Goal: Information Seeking & Learning: Learn about a topic

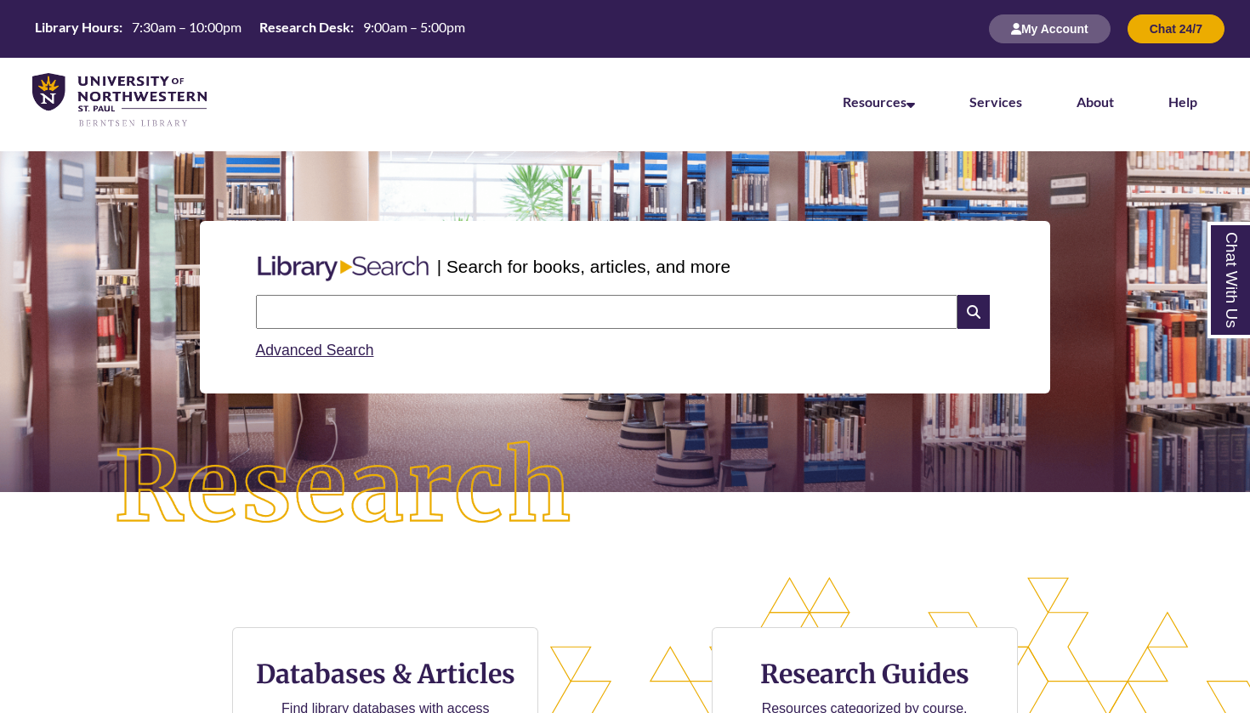
click at [472, 318] on input "text" at bounding box center [606, 312] width 701 height 34
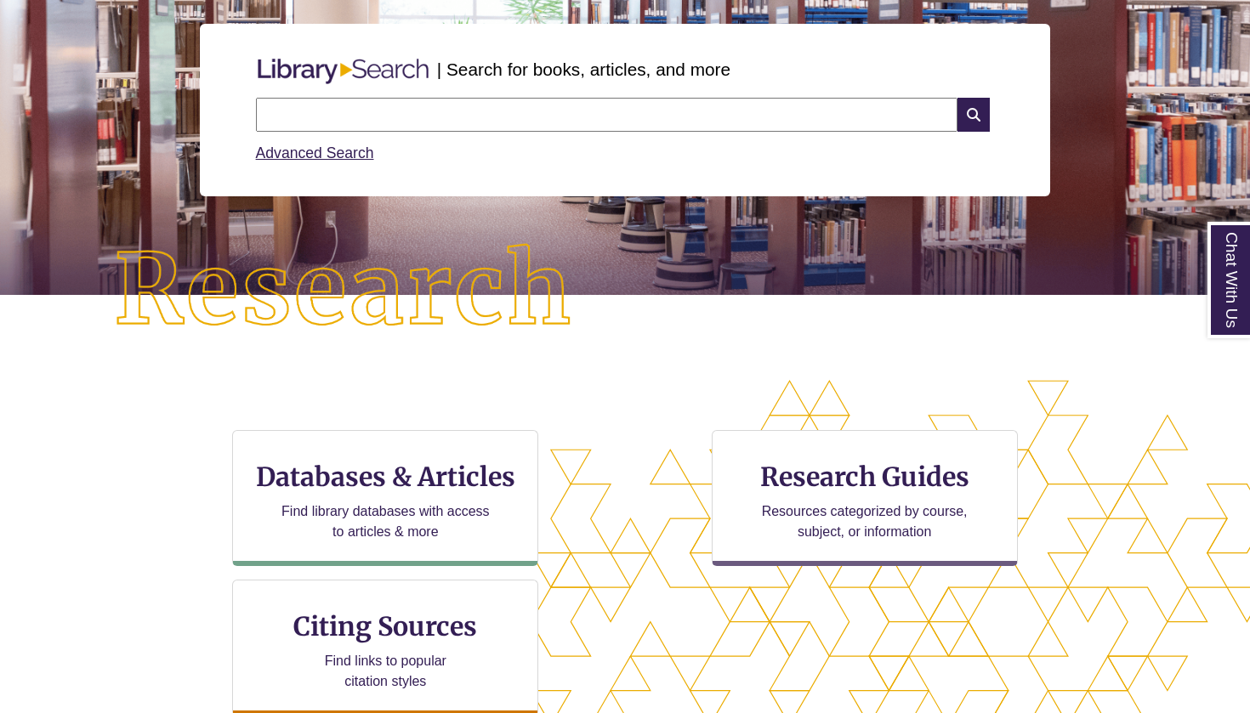
scroll to position [230, 0]
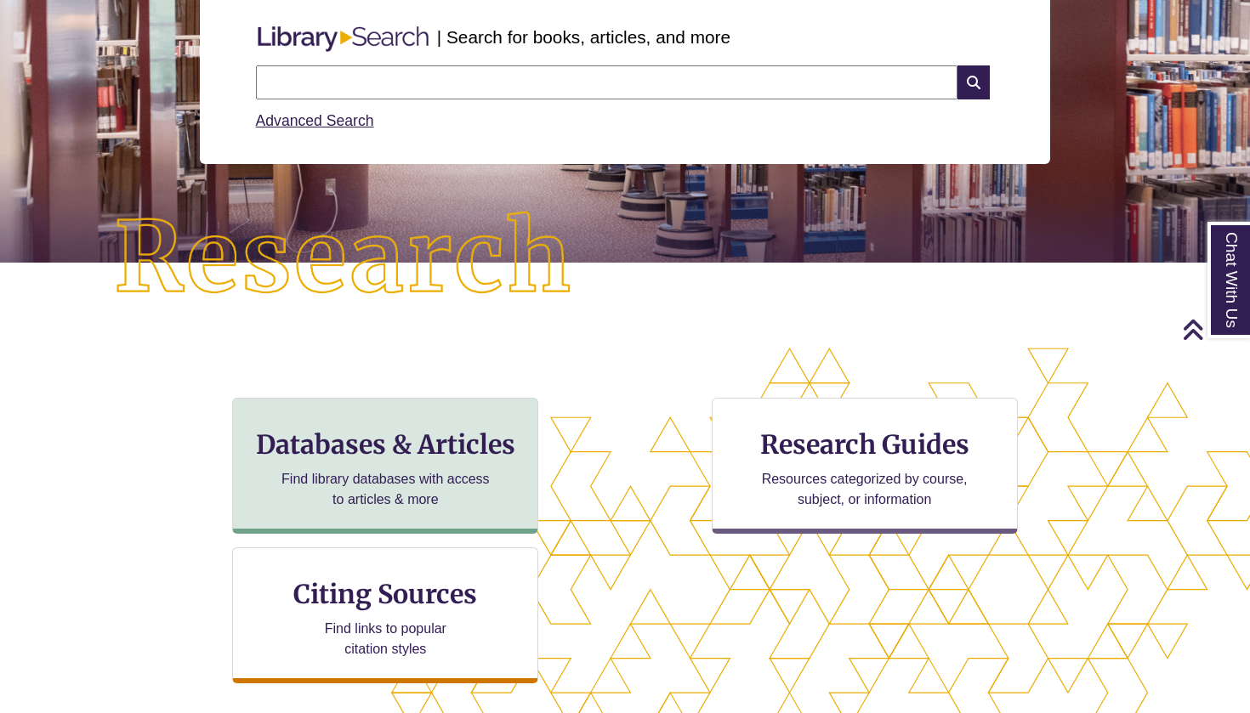
click at [421, 461] on div "Databases & Articles Find library databases with access to articles & more" at bounding box center [385, 466] width 306 height 136
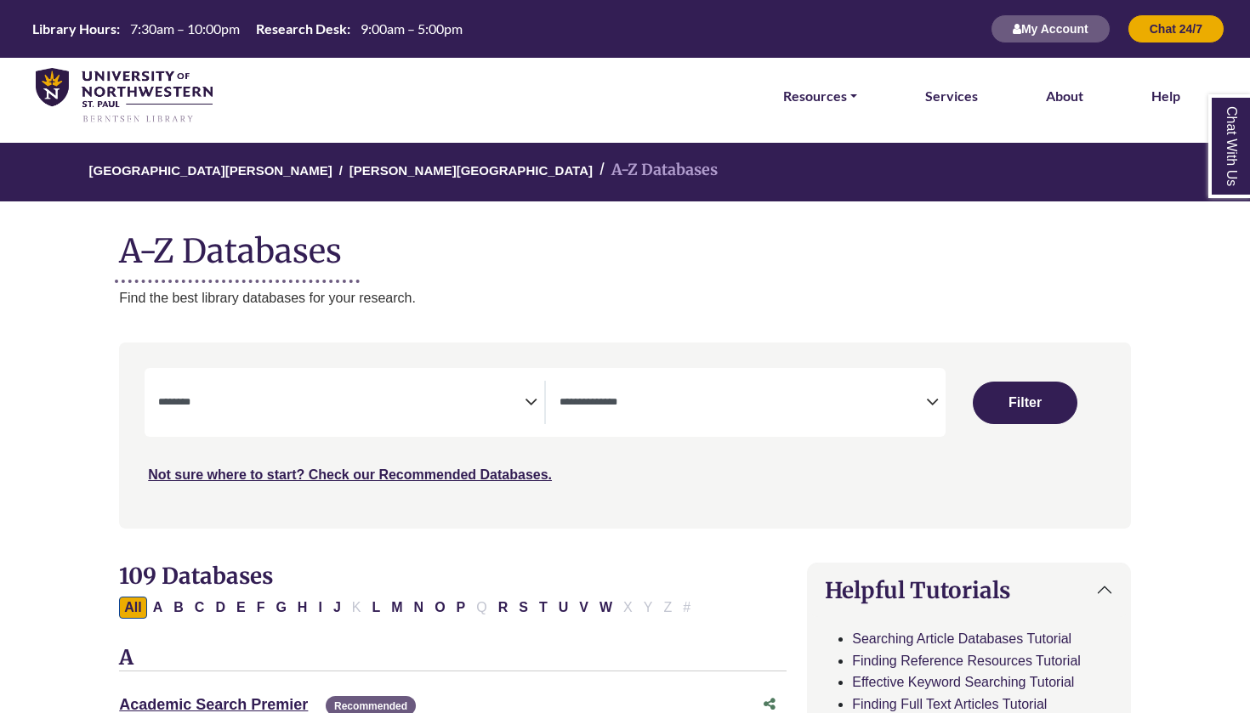
select select "Database Subject Filter"
select select "Database Types Filter"
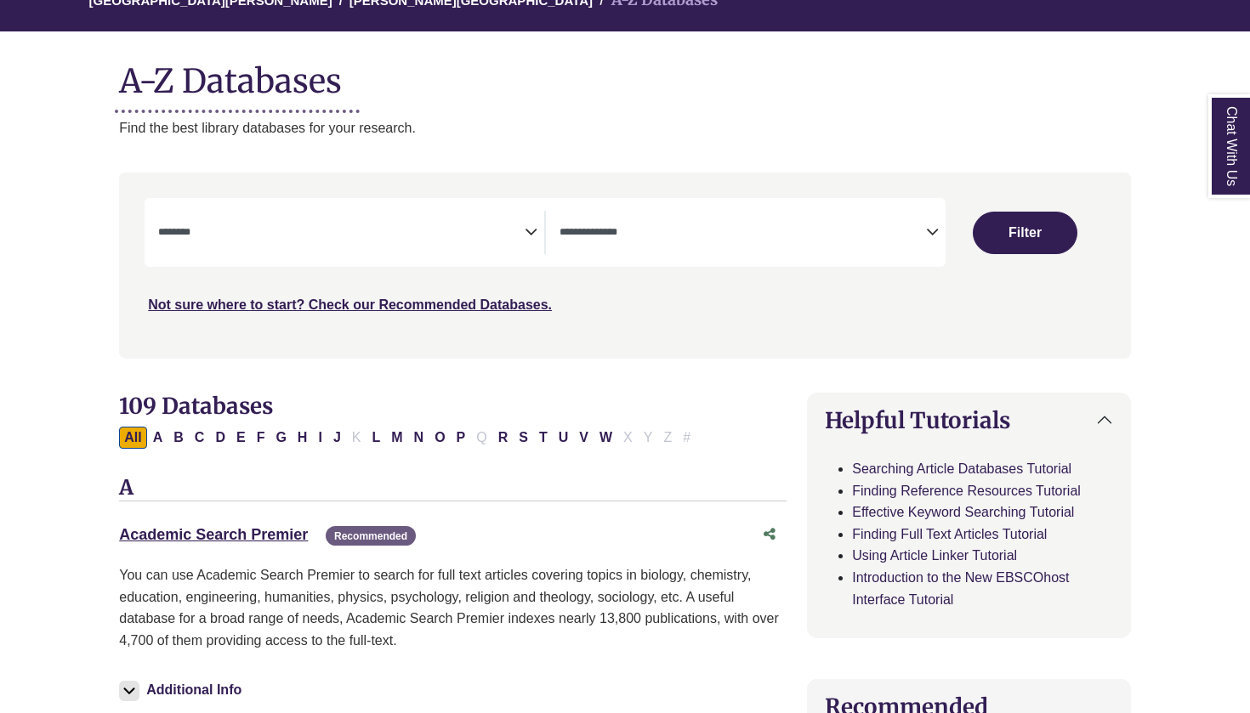
scroll to position [181, 0]
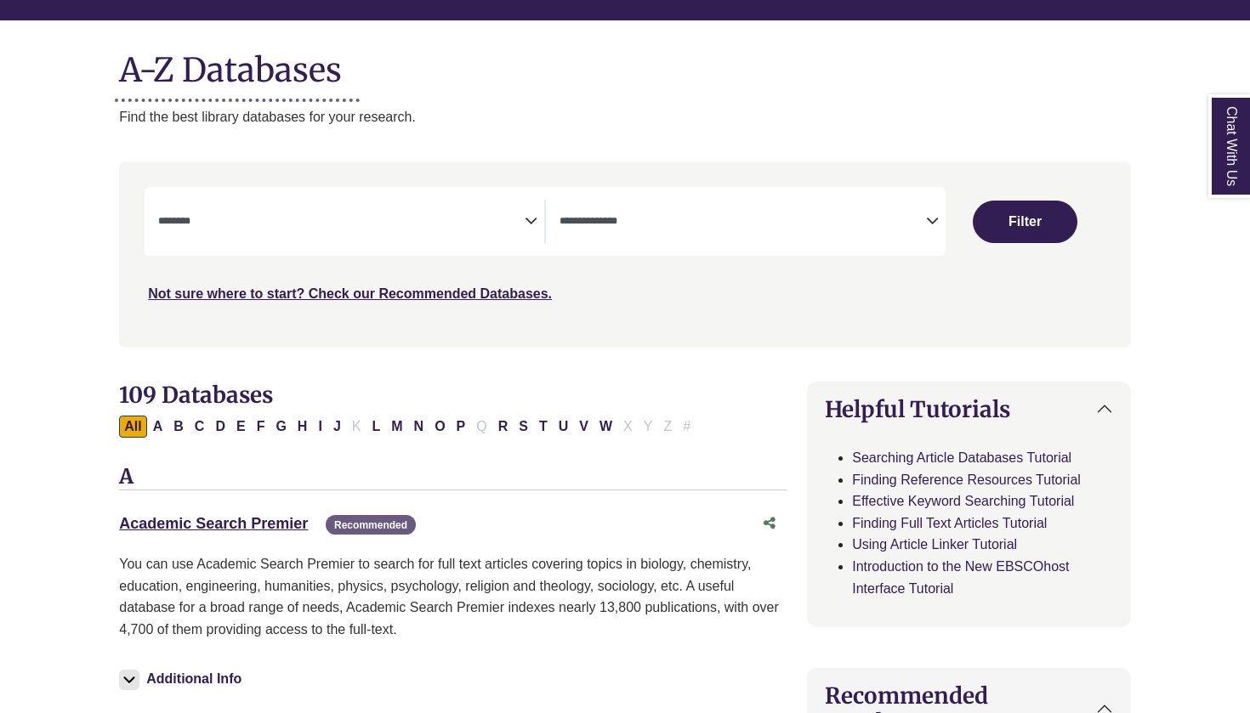
click at [1023, 244] on div "Clear Filters Filter" at bounding box center [1025, 221] width 160 height 69
click at [1023, 226] on button "Filter" at bounding box center [1025, 222] width 105 height 43
select select "Database Subject Filter"
select select "Database Types Filter"
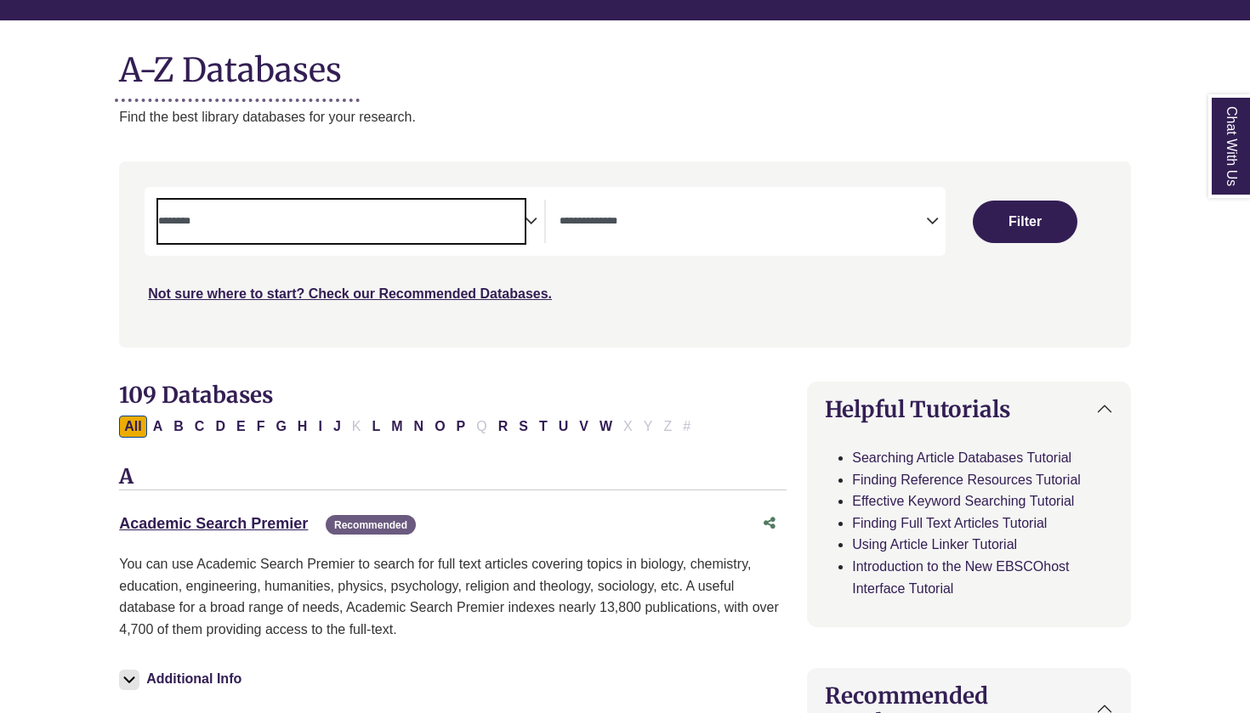
click at [497, 227] on textarea "Search" at bounding box center [341, 223] width 366 height 14
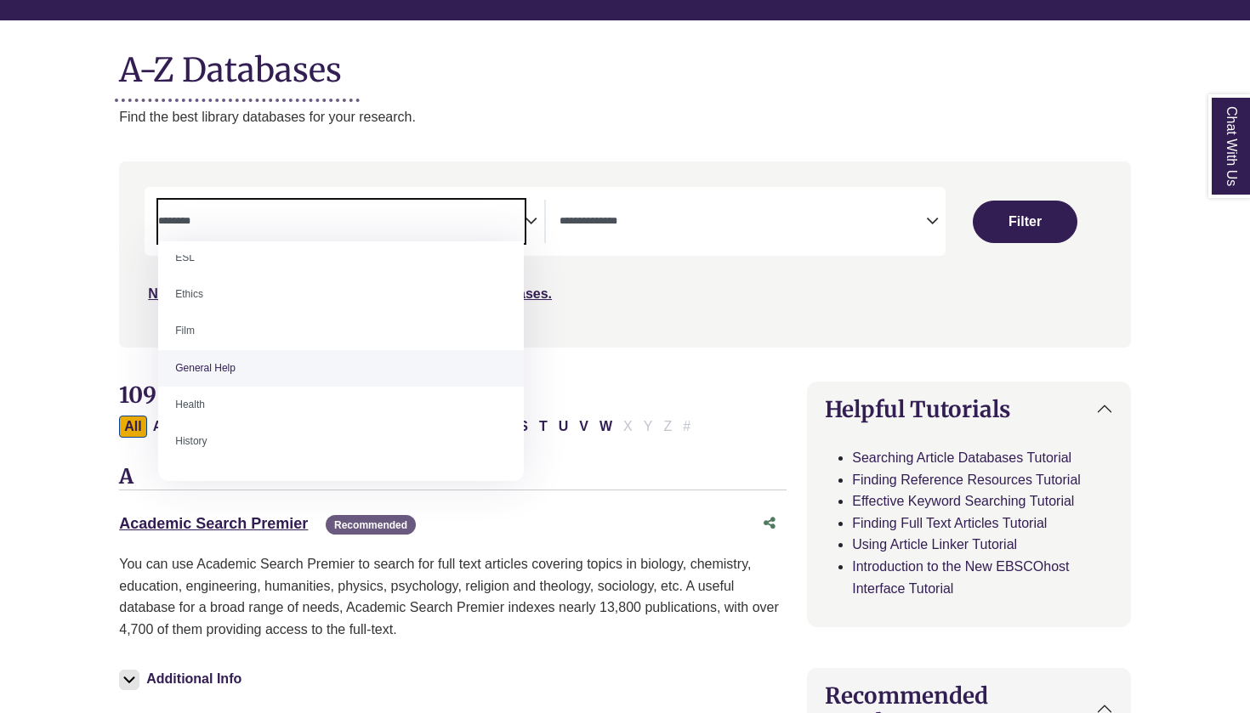
scroll to position [640, 0]
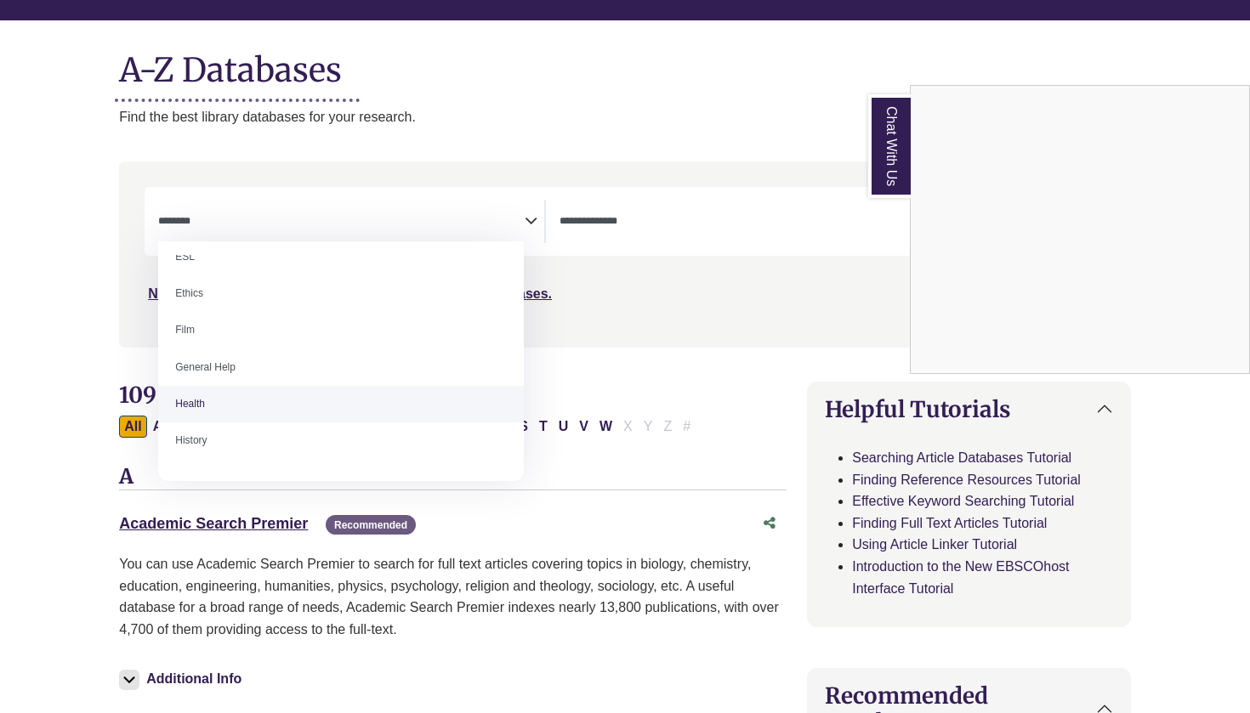
select select "*****"
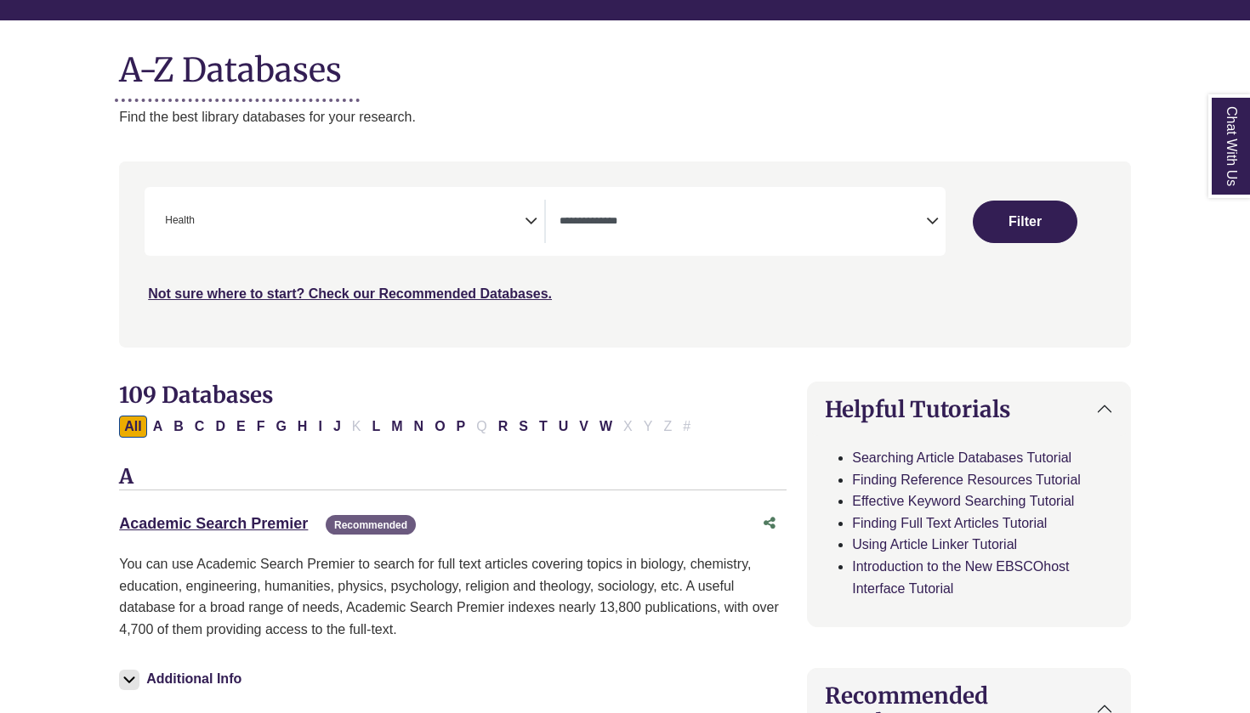
click at [1013, 213] on button "Filter" at bounding box center [1025, 222] width 105 height 43
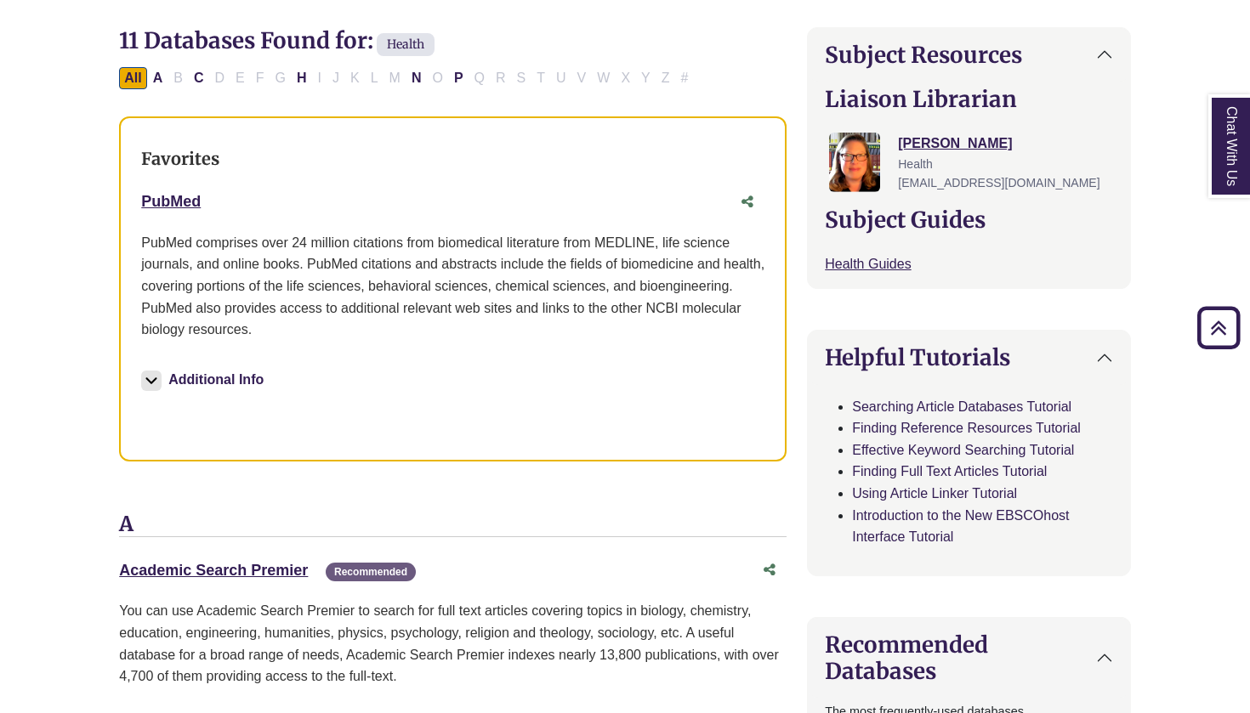
scroll to position [536, 1]
click at [156, 203] on link "PubMed This link opens in a new window" at bounding box center [170, 201] width 60 height 17
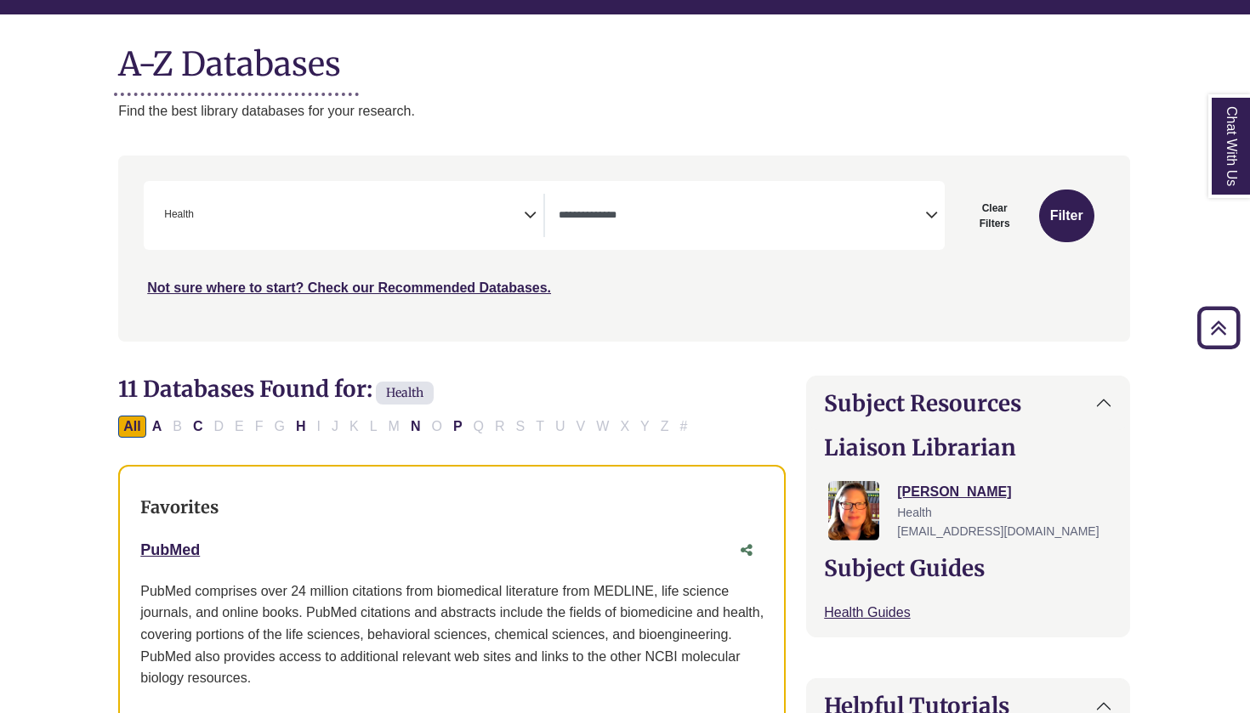
scroll to position [178, 1]
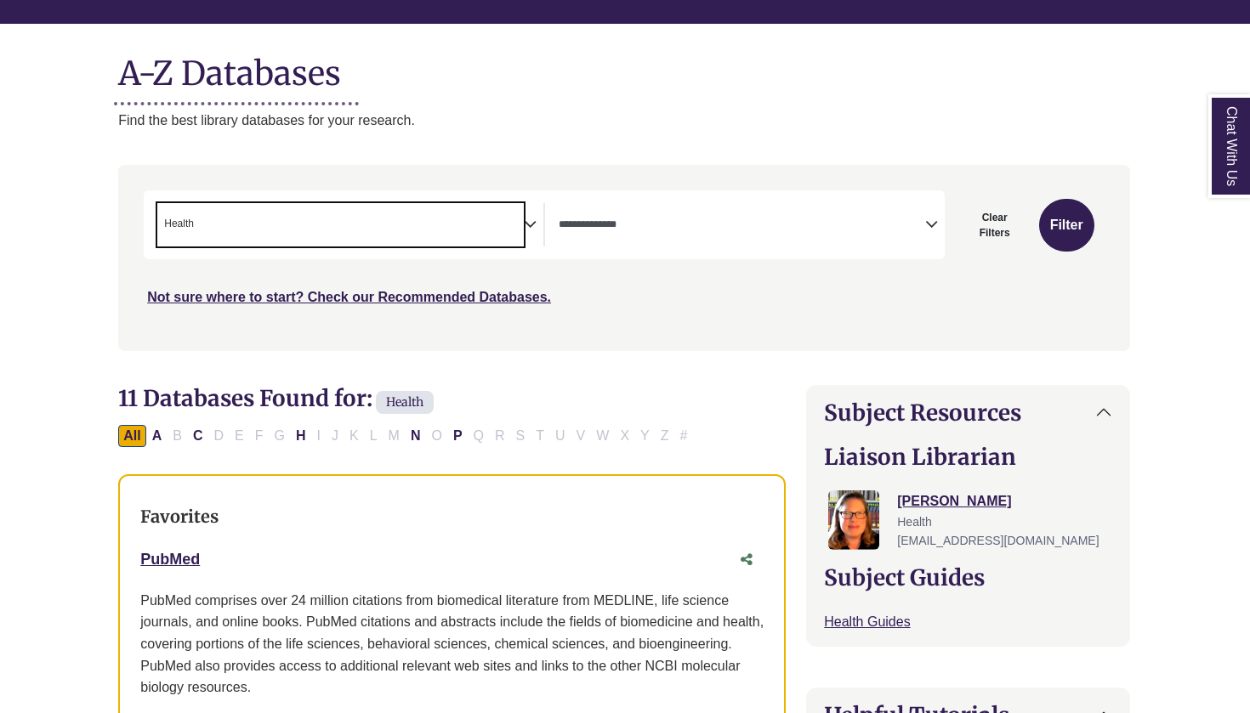
click at [513, 215] on span "× Health" at bounding box center [340, 224] width 366 height 43
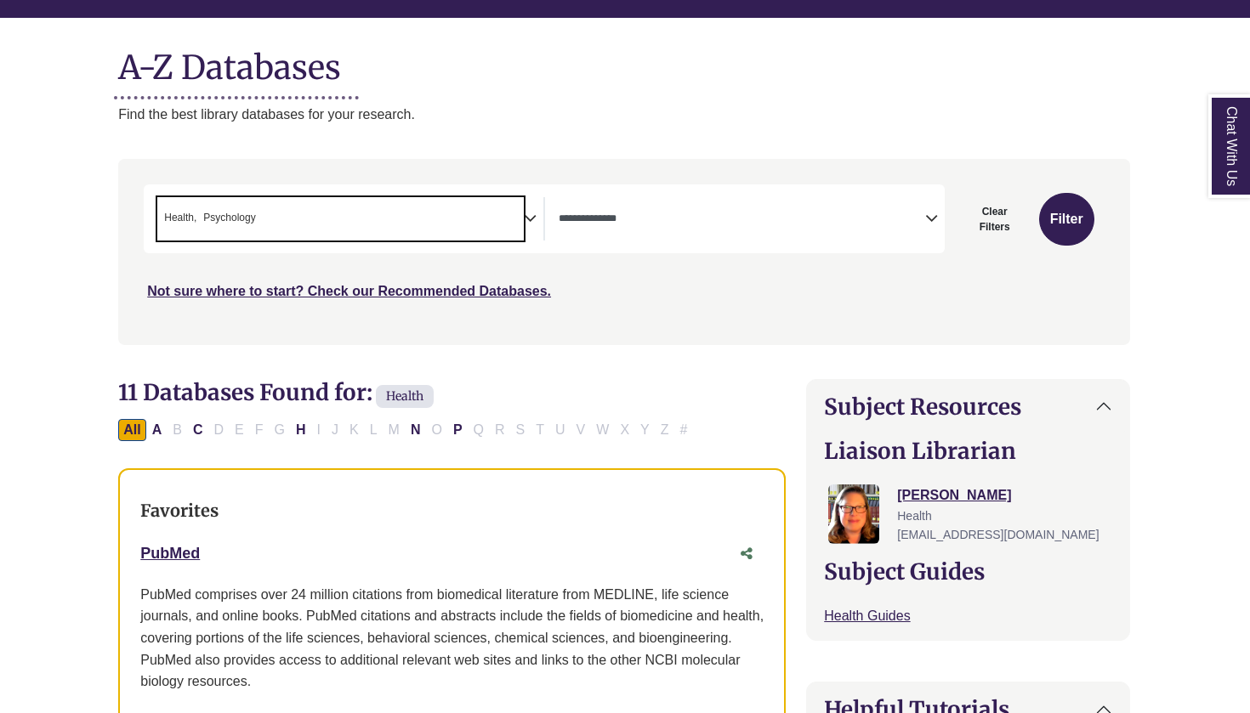
scroll to position [184, 1]
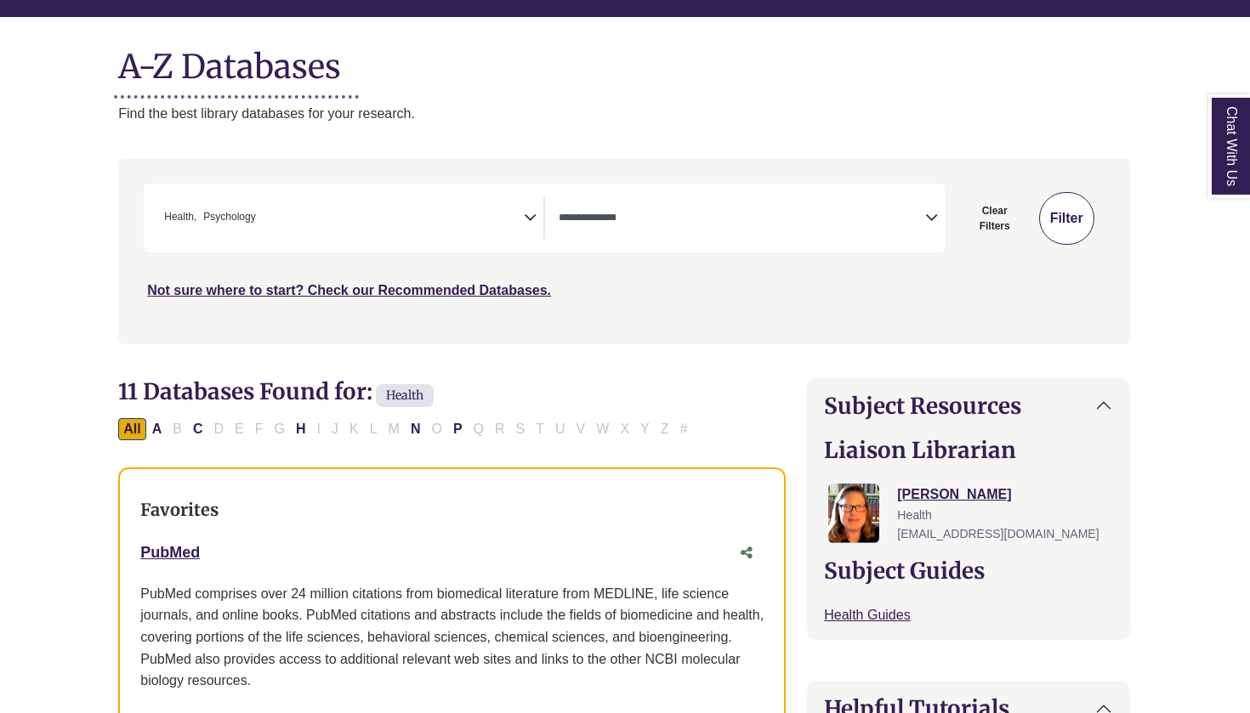
click at [1053, 224] on button "Filter" at bounding box center [1066, 218] width 55 height 53
select select "Database Types Filter"
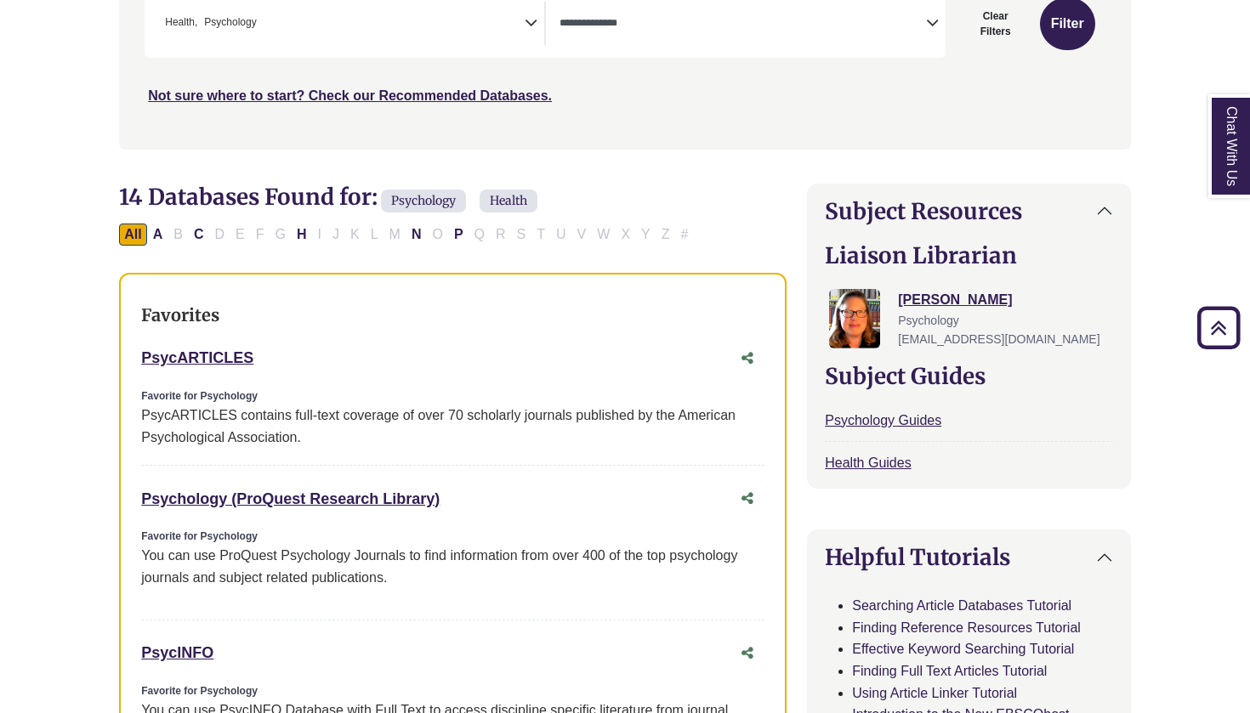
scroll to position [380, 0]
click at [278, 493] on link "Psychology (ProQuest Research Library) This link opens in a new window" at bounding box center [290, 498] width 298 height 17
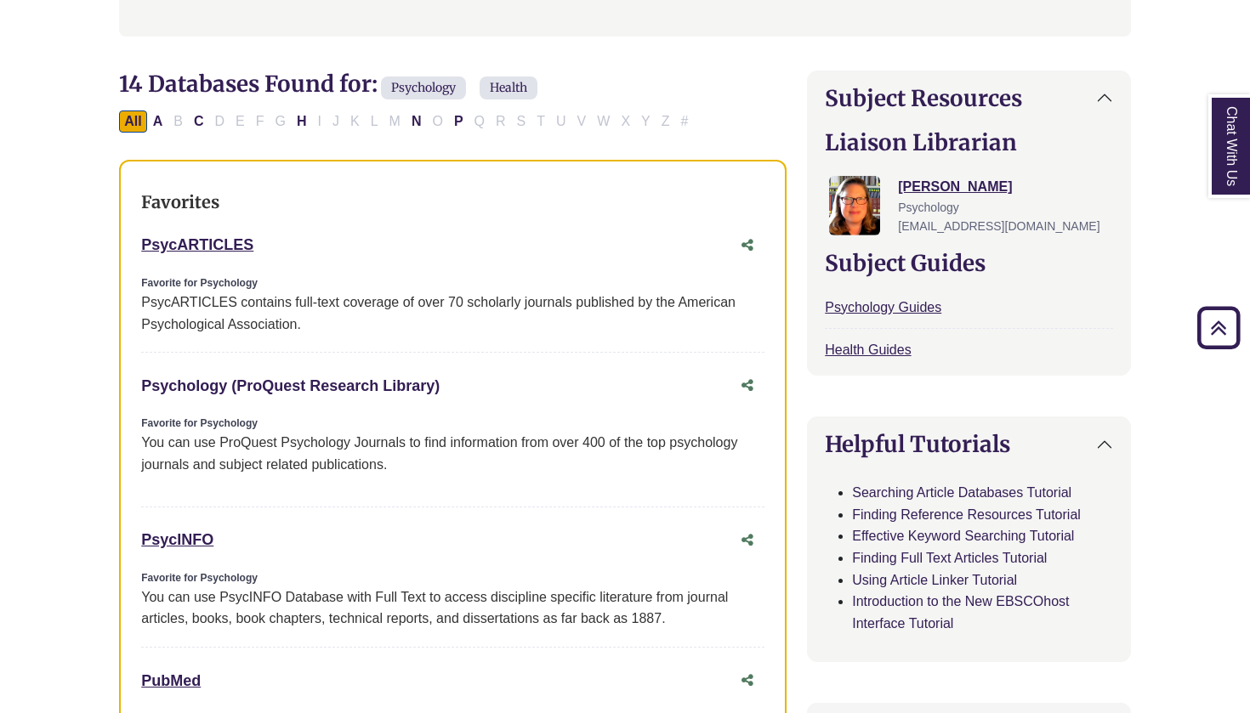
scroll to position [491, 0]
click at [222, 246] on link "PsycARTICLES This link opens in a new window" at bounding box center [197, 245] width 112 height 17
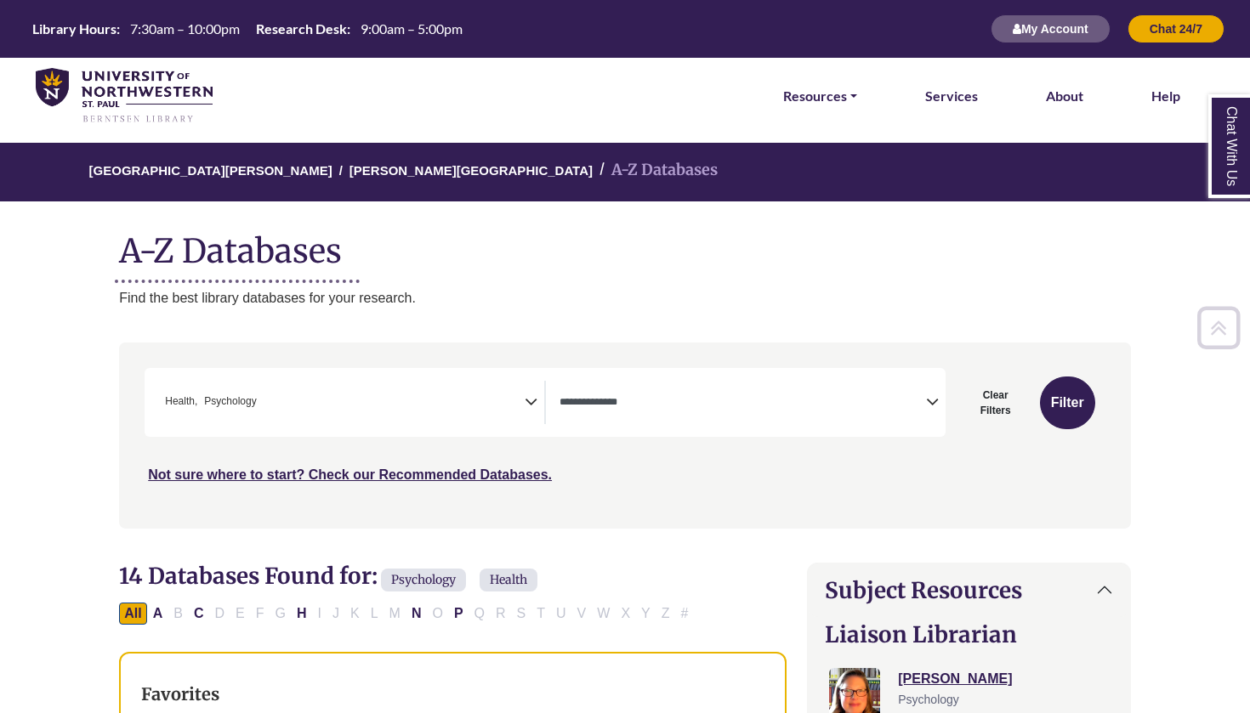
scroll to position [0, 0]
click at [1034, 29] on button "My Account" at bounding box center [1050, 28] width 120 height 29
